Goal: Task Accomplishment & Management: Complete application form

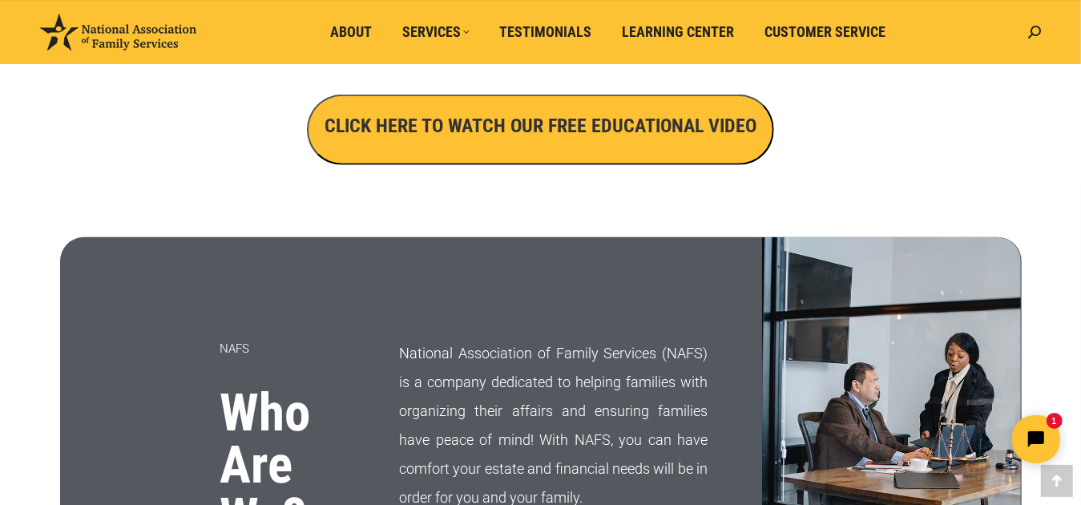
scroll to position [882, 0]
